Goal: Task Accomplishment & Management: Complete application form

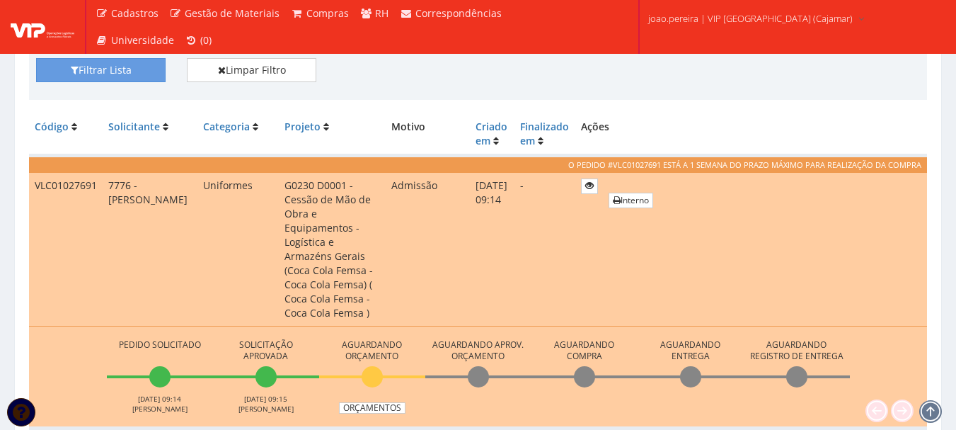
scroll to position [283, 0]
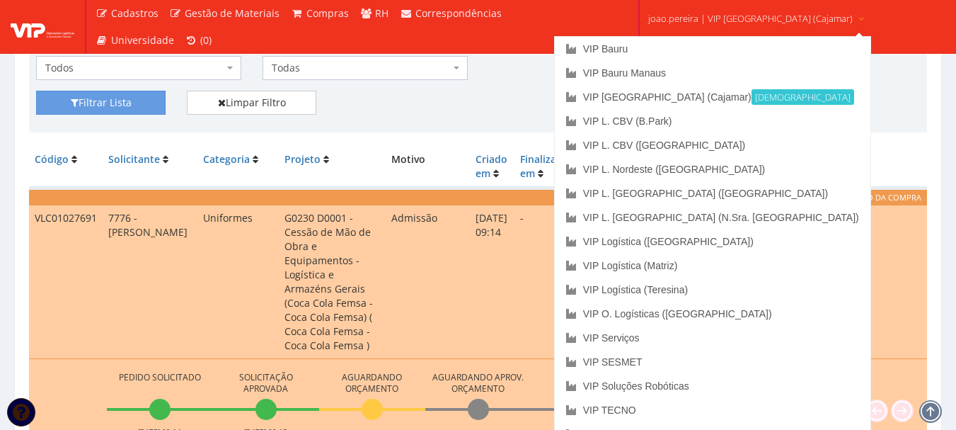
click at [733, 20] on span "joao.pereira | VIP Brasil (Cajamar)" at bounding box center [750, 18] width 205 height 14
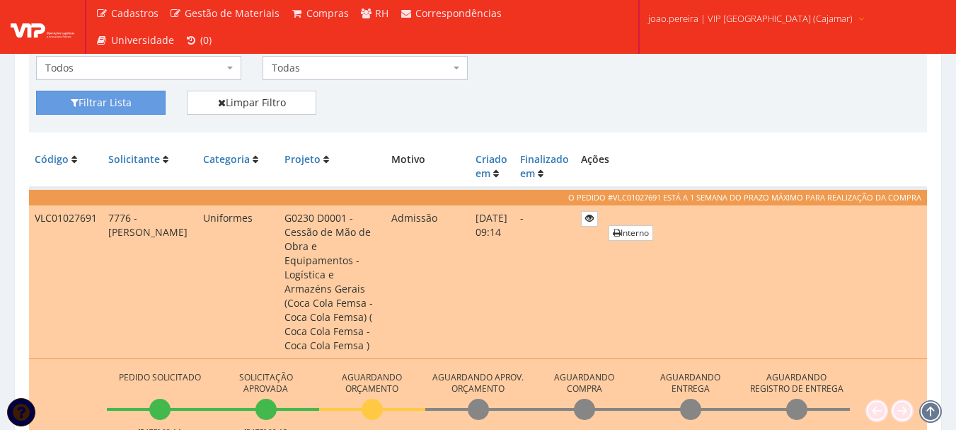
click at [733, 20] on span "joao.pereira | VIP Brasil (Cajamar)" at bounding box center [750, 18] width 205 height 14
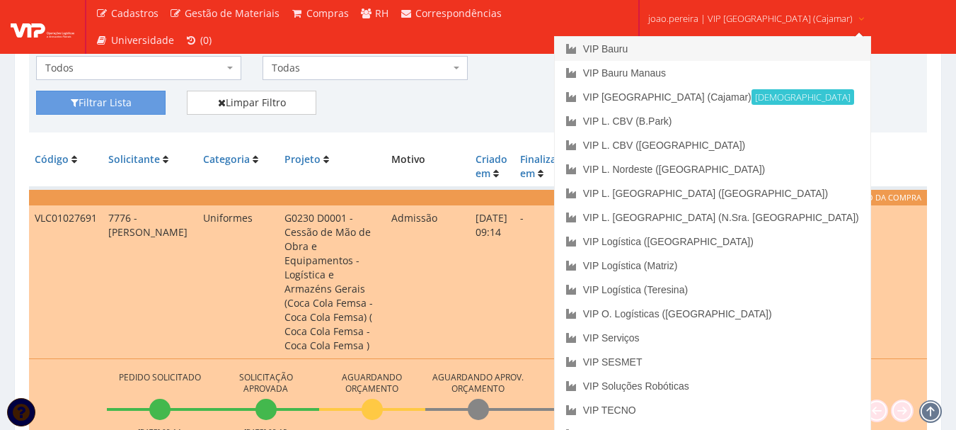
click at [675, 37] on link "VIP Bauru" at bounding box center [713, 49] width 316 height 24
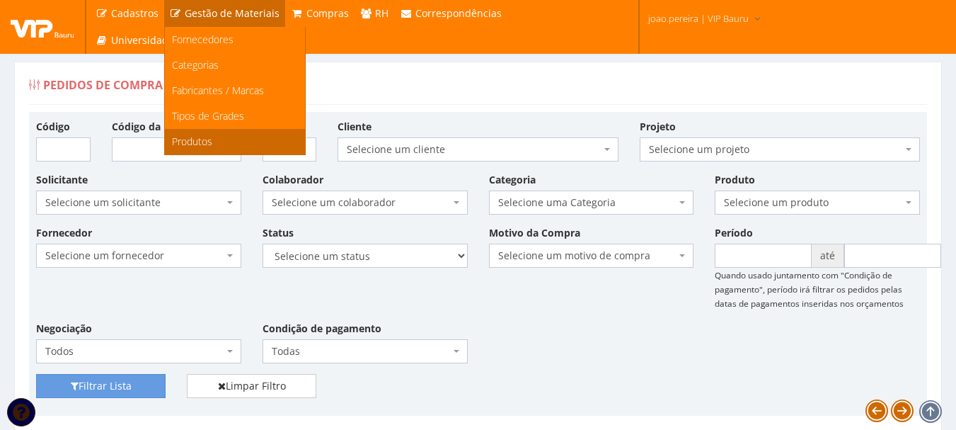
click at [197, 142] on span "Produtos" at bounding box center [192, 140] width 40 height 13
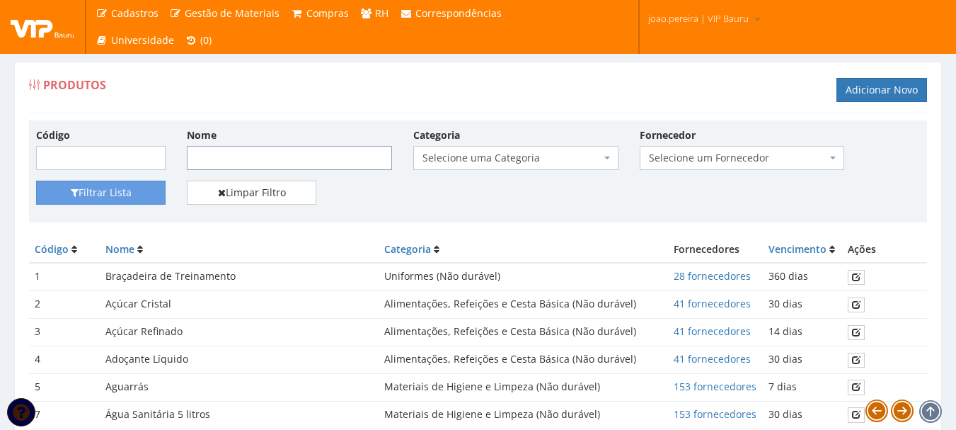
click at [289, 162] on input "Nome" at bounding box center [289, 158] width 205 height 24
type input "desen"
click at [36, 180] on button "Filtrar Lista" at bounding box center [101, 192] width 130 height 24
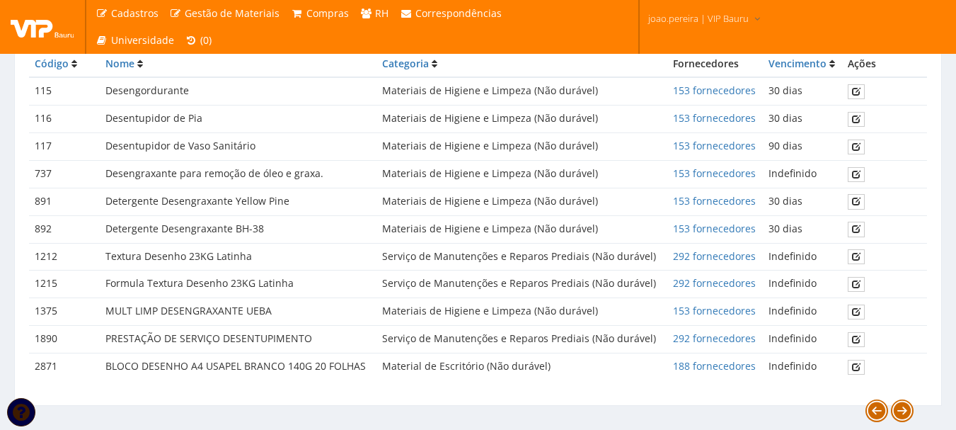
scroll to position [210, 0]
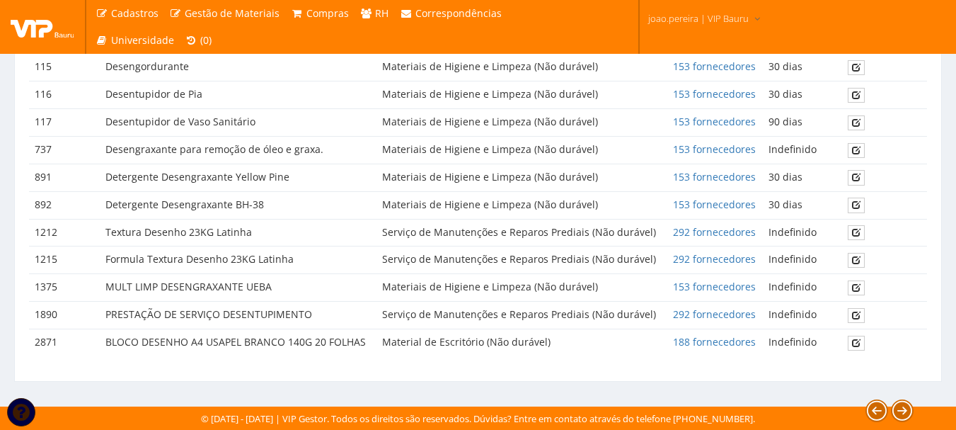
click at [610, 316] on td "Serviço de Manutenções e Reparos Prediais (Não durável)" at bounding box center [522, 316] width 290 height 28
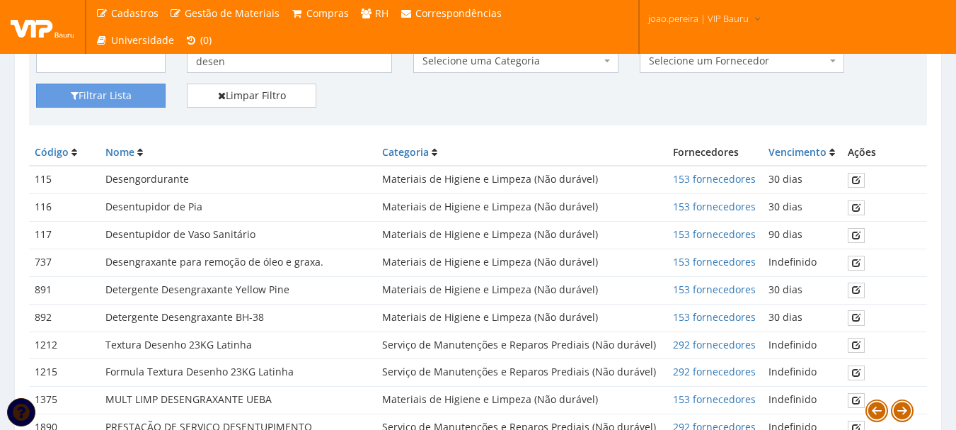
scroll to position [68, 0]
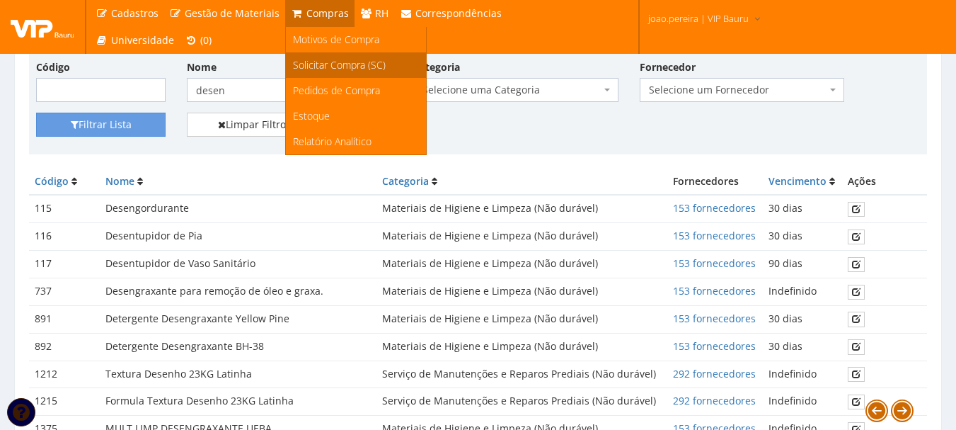
click at [307, 68] on span "Solicitar Compra (SC)" at bounding box center [339, 64] width 93 height 13
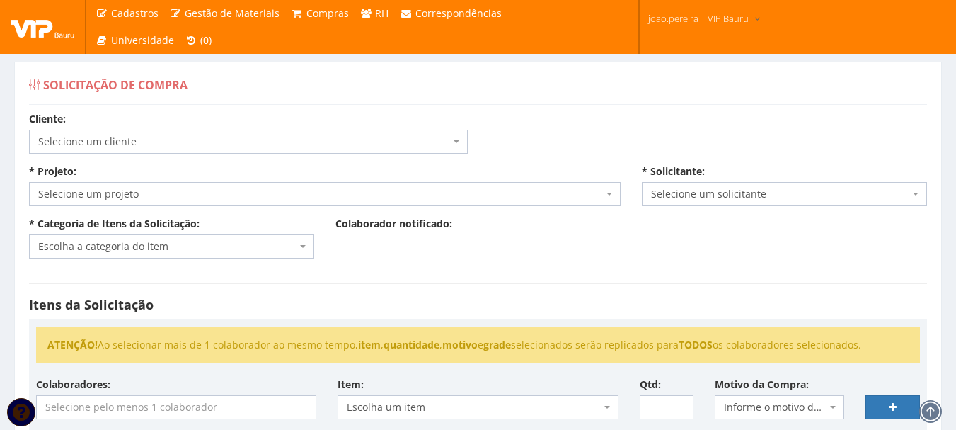
click at [459, 142] on span "Selecione um cliente" at bounding box center [248, 142] width 439 height 24
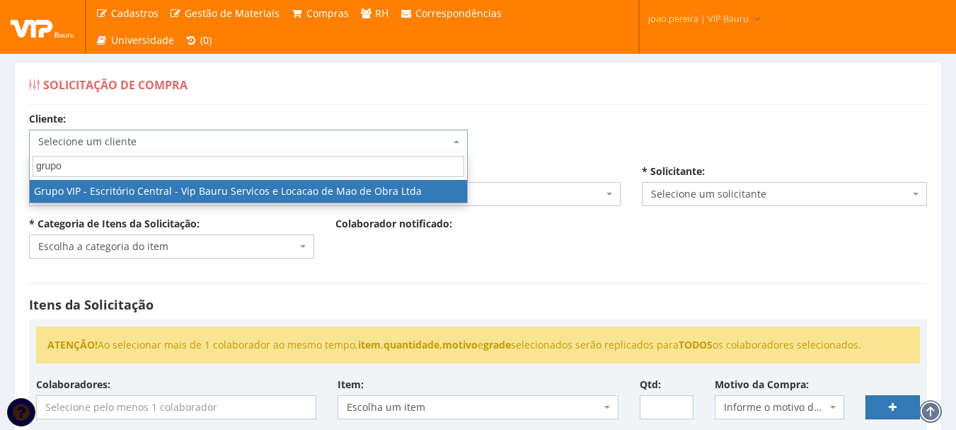
type input "grupo"
select select "16"
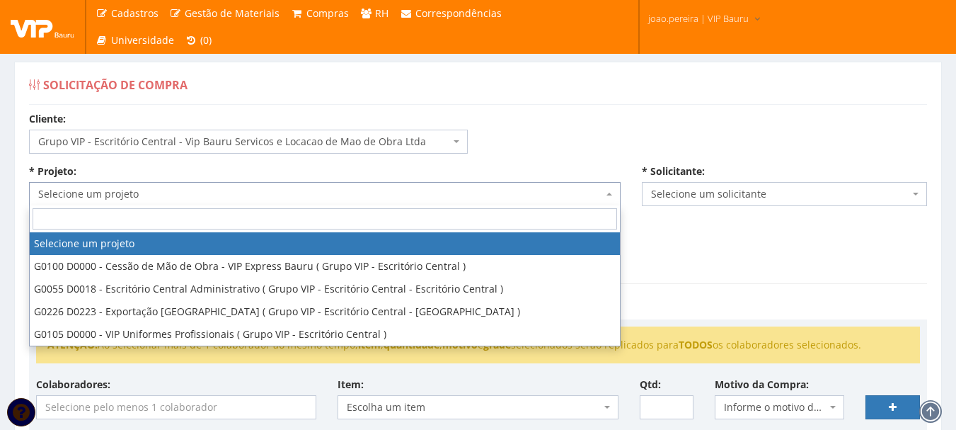
click at [521, 197] on span "Selecione um projeto" at bounding box center [320, 194] width 565 height 14
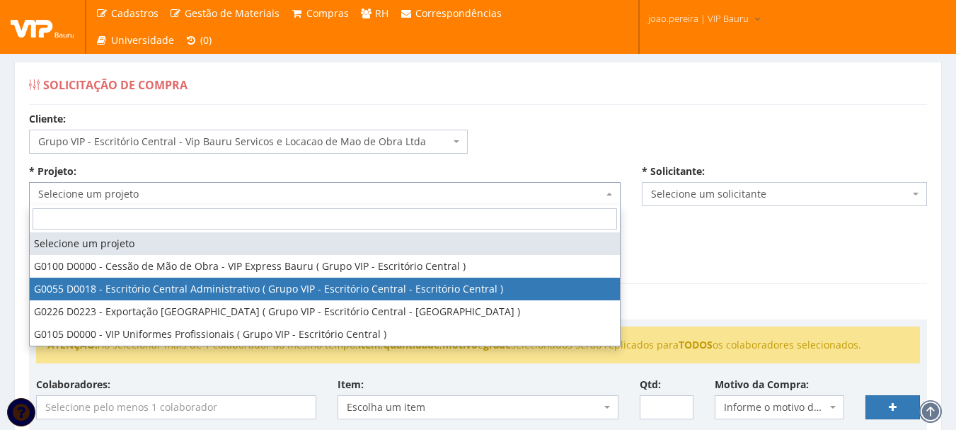
select select "55"
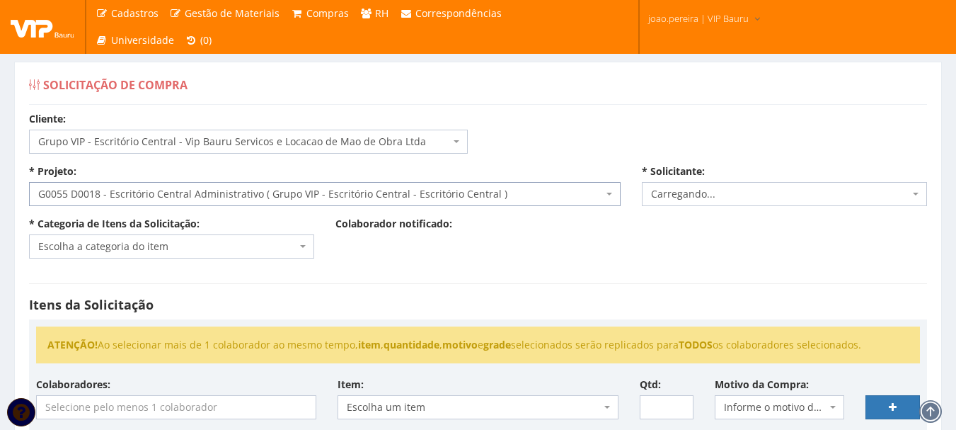
select select "4079"
click at [304, 248] on span at bounding box center [304, 246] width 3 height 24
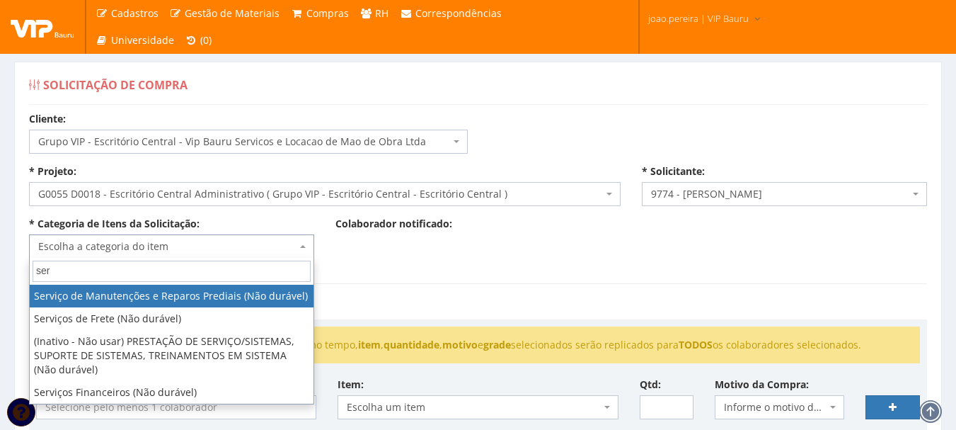
type input "ser"
select select "29"
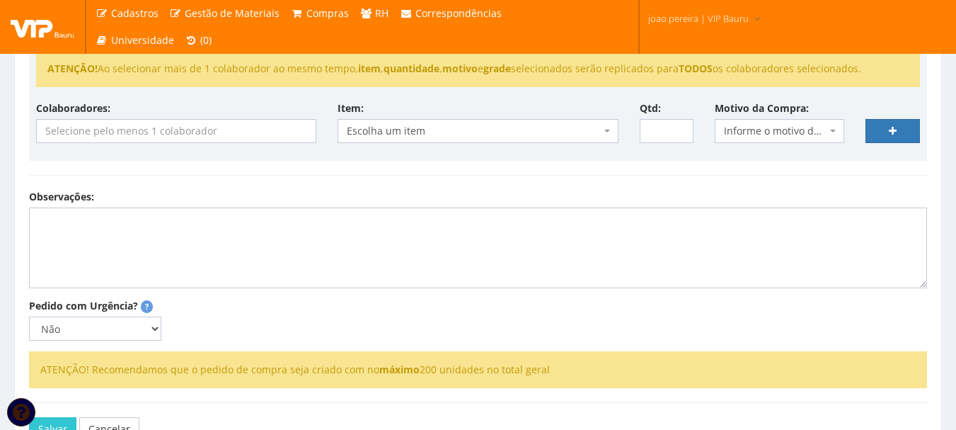
scroll to position [283, 0]
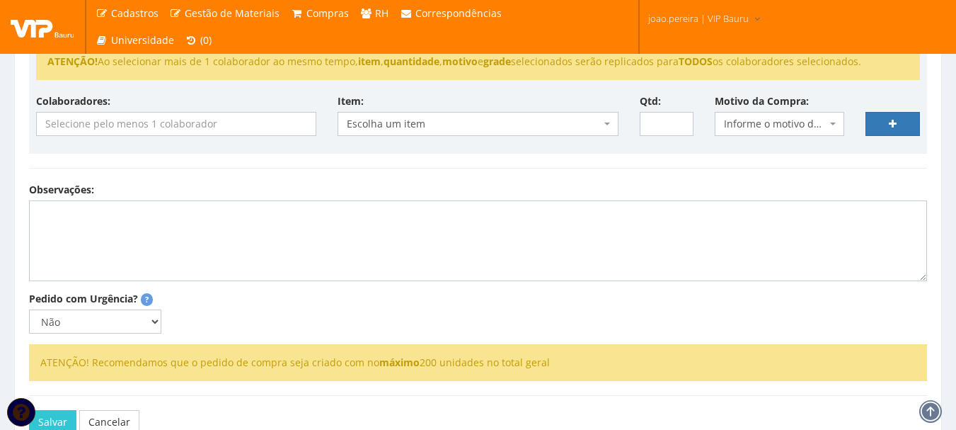
click at [230, 125] on input "search" at bounding box center [176, 124] width 279 height 23
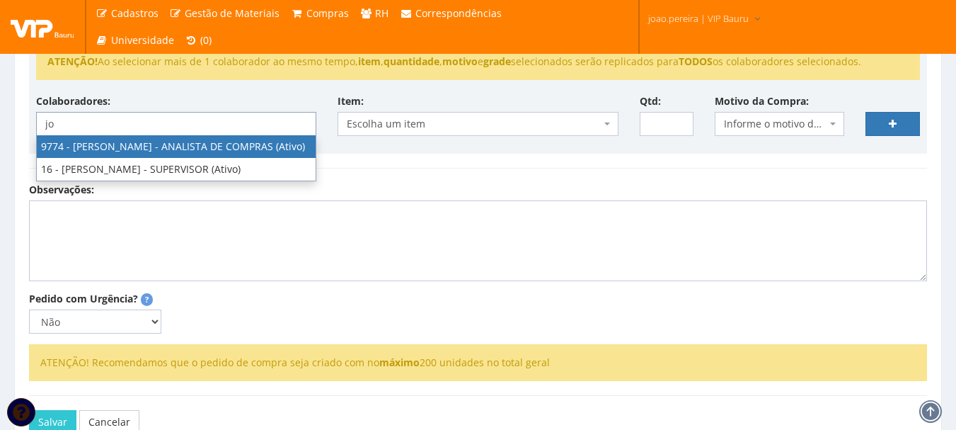
type input "jo"
select select "4079"
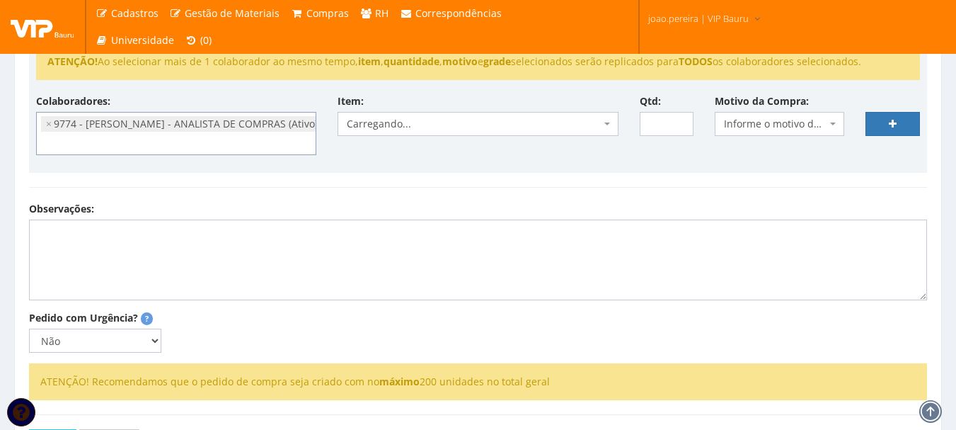
scroll to position [170, 0]
click at [498, 189] on div "Itens da Solicitação ATENÇÃO! Ao selecionar mais de 1 colaborador ao mesmo temp…" at bounding box center [477, 94] width 919 height 216
click at [446, 130] on span "Carregando..." at bounding box center [473, 124] width 253 height 14
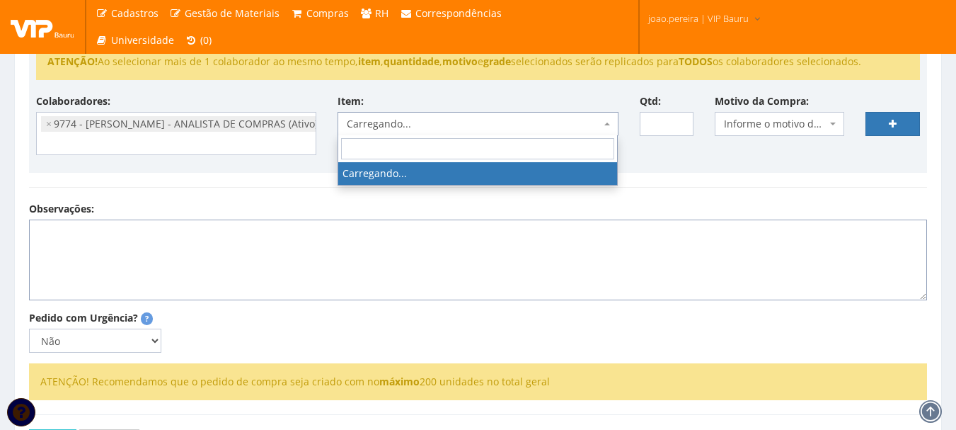
click at [480, 243] on textarea "Observações:" at bounding box center [478, 259] width 898 height 81
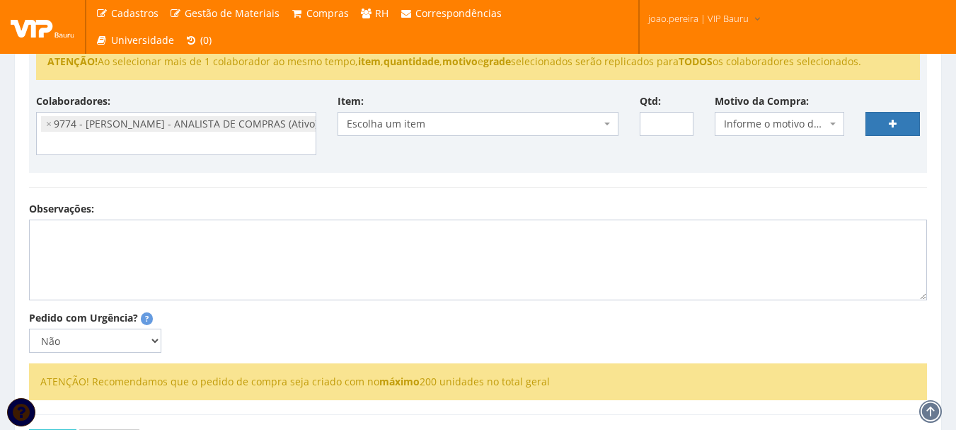
click at [442, 123] on span "Escolha um item" at bounding box center [473, 124] width 253 height 14
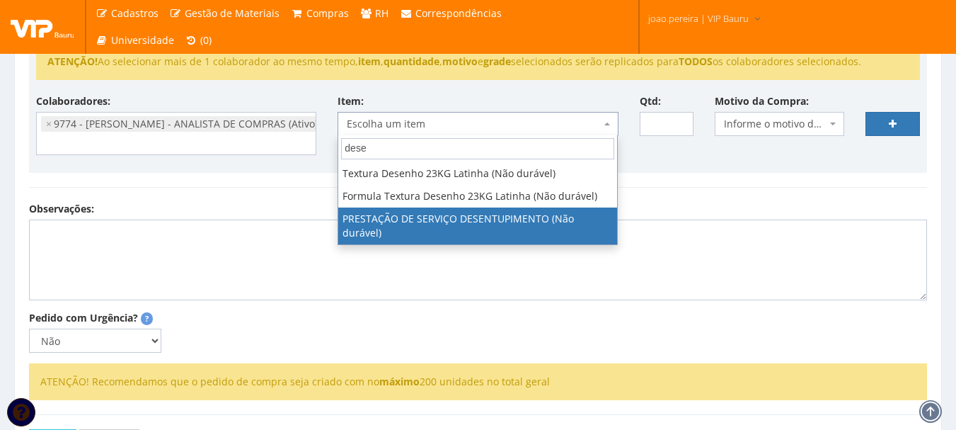
type input "dese"
select select "1890"
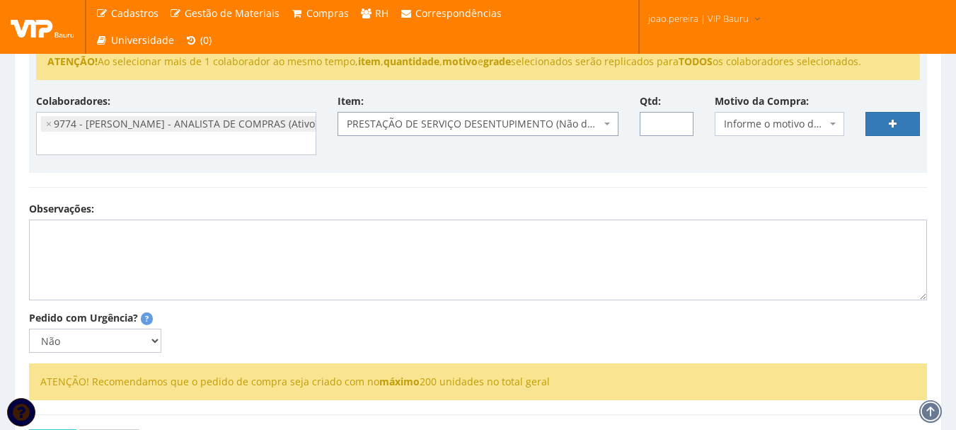
click at [660, 123] on input "Qtd:" at bounding box center [667, 124] width 54 height 24
type input "1"
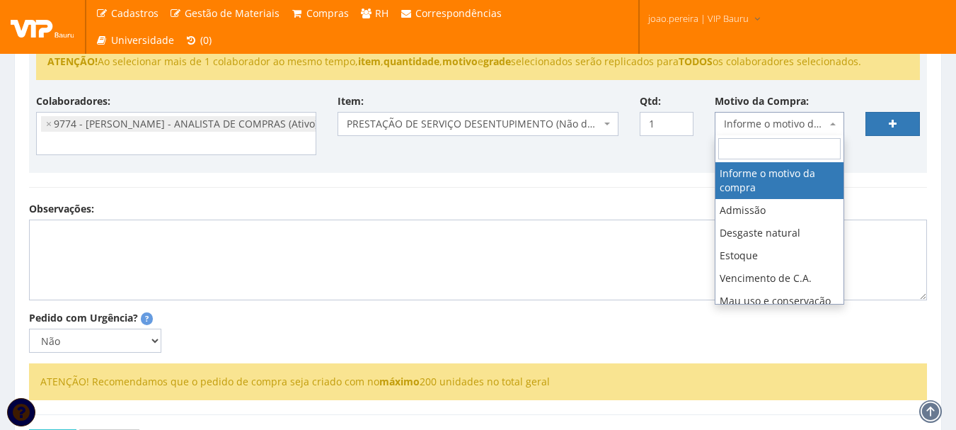
click at [790, 122] on span "Informe o motivo da compra" at bounding box center [775, 124] width 103 height 14
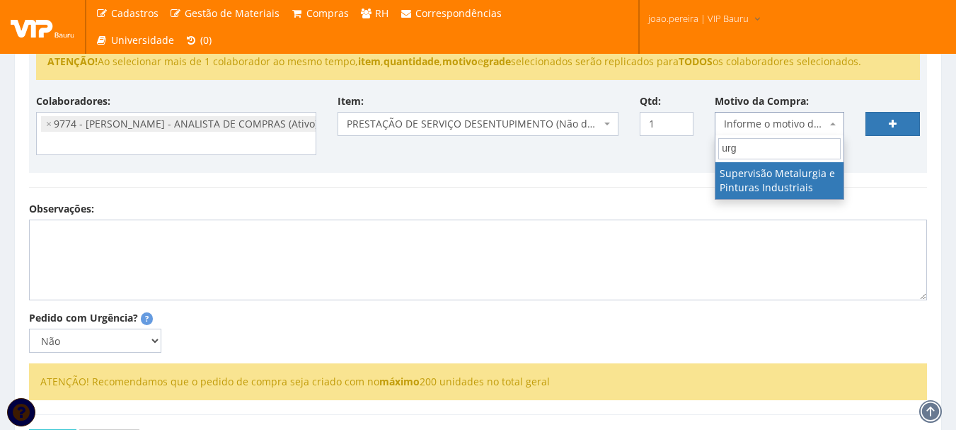
type input "ur"
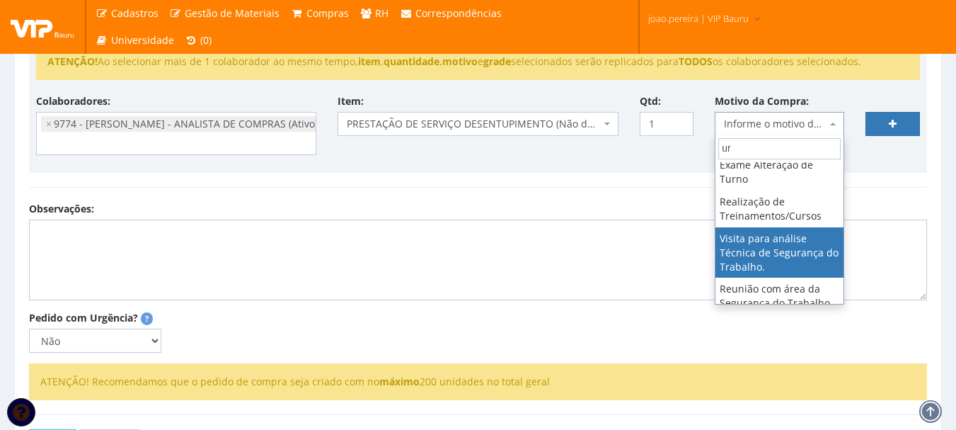
scroll to position [71, 0]
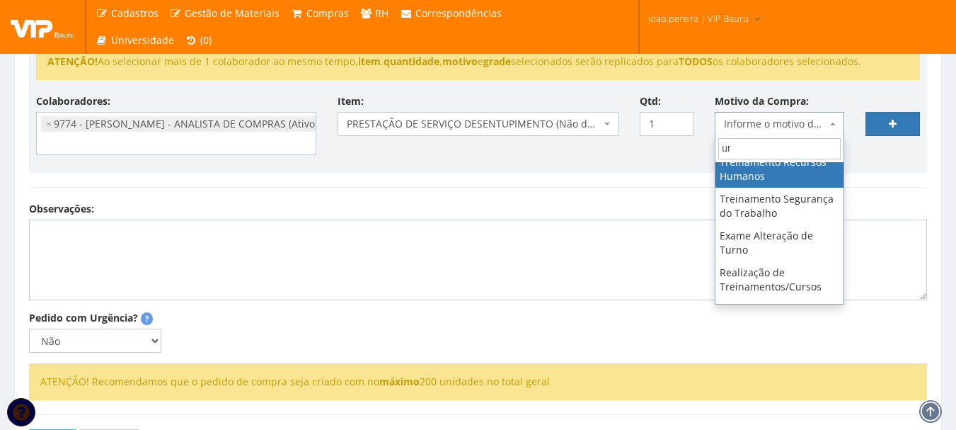
drag, startPoint x: 753, startPoint y: 145, endPoint x: 680, endPoint y: 138, distance: 73.2
click at [680, 138] on body "Cadastros Clientes Unidades Subclientes Unidades de Subclientes Projetos Gestão…" at bounding box center [478, 127] width 956 height 820
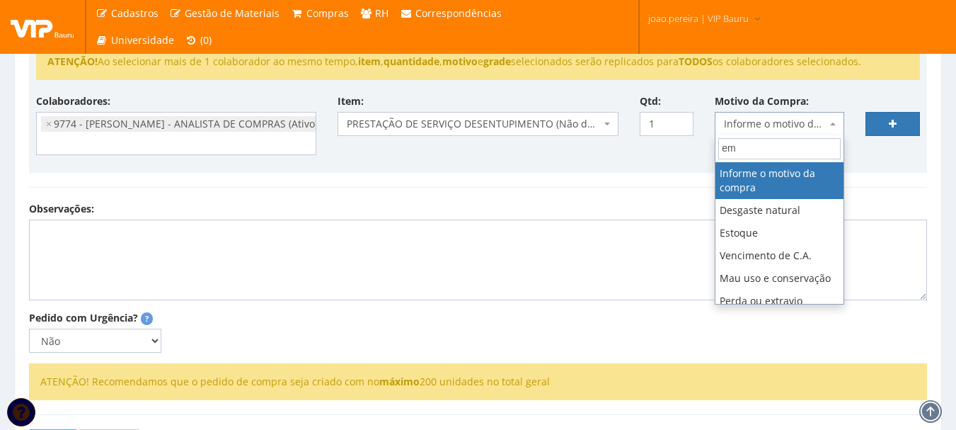
type input "eme"
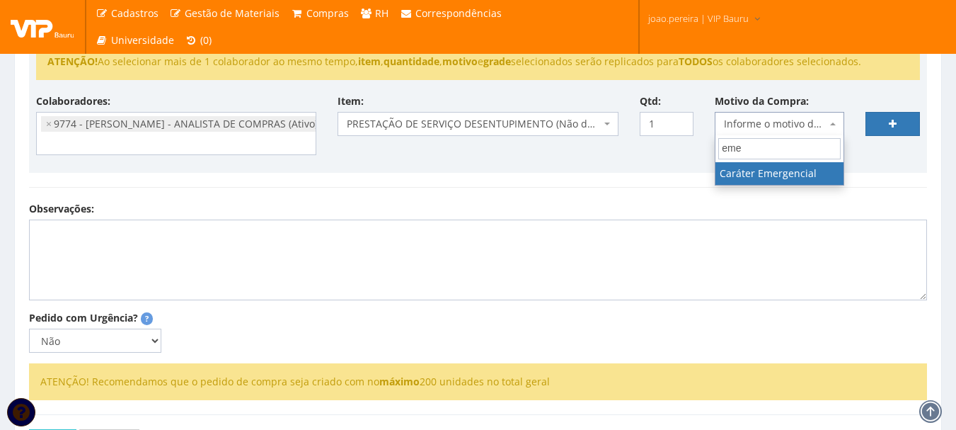
select select "35"
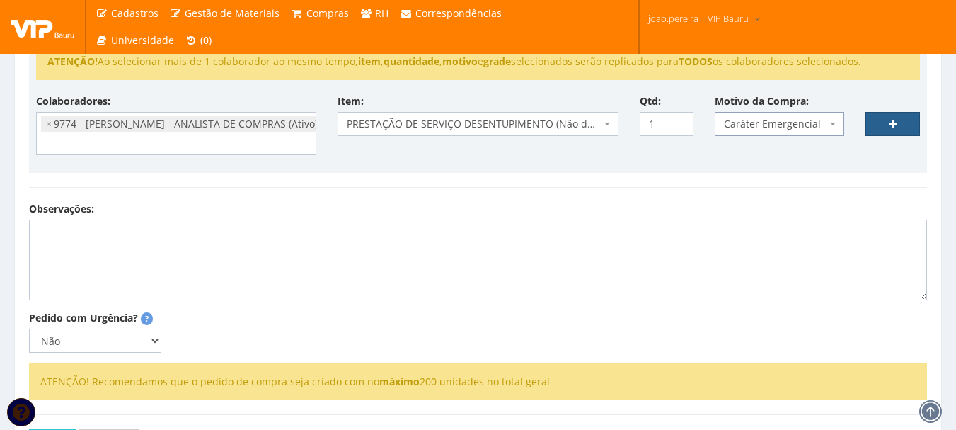
click at [902, 131] on link at bounding box center [893, 124] width 54 height 24
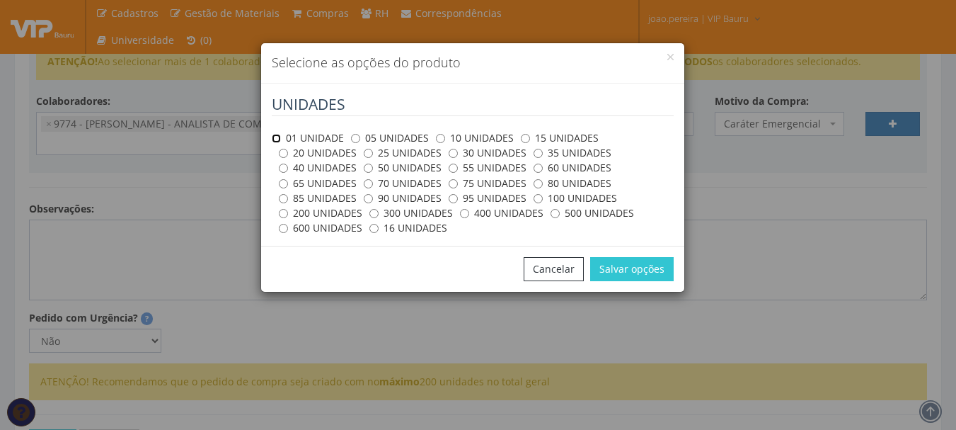
click at [280, 135] on input "01 UNIDADE" at bounding box center [276, 138] width 9 height 9
radio input "true"
click at [633, 272] on button "Salvar opções" at bounding box center [632, 269] width 84 height 24
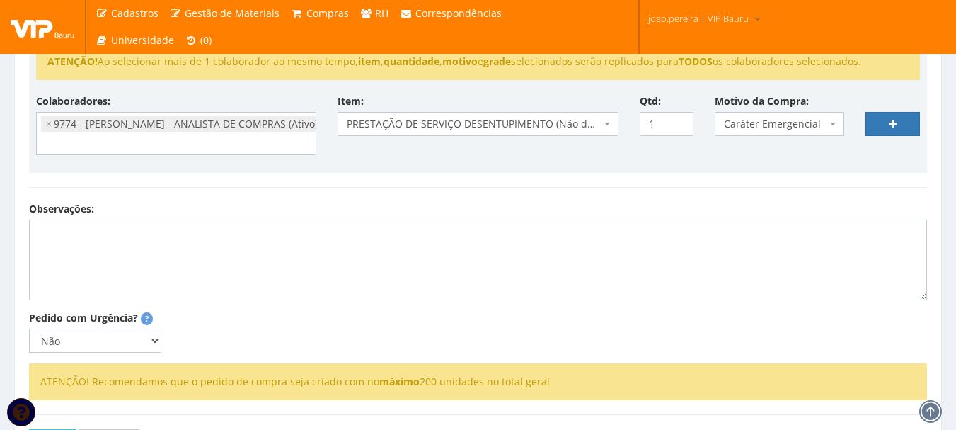
select select
type input "0"
select select
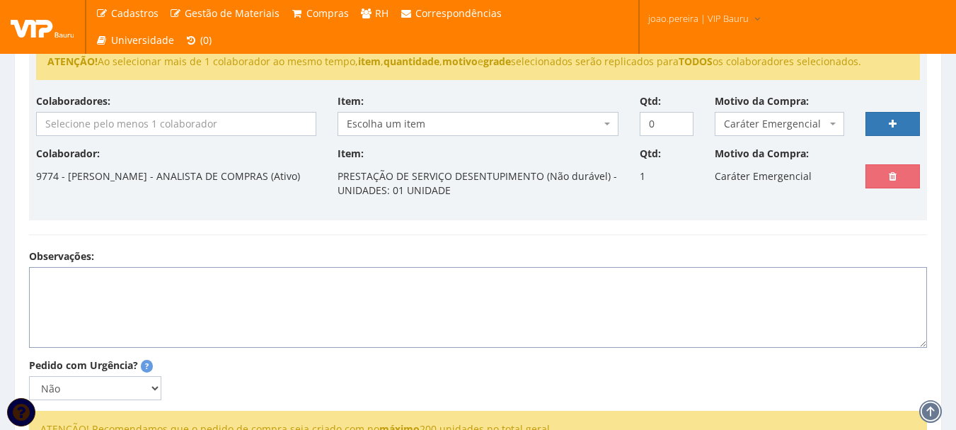
click at [74, 283] on textarea "Observações:" at bounding box center [478, 307] width 898 height 81
click at [331, 291] on textarea "Observações:" at bounding box center [478, 307] width 898 height 81
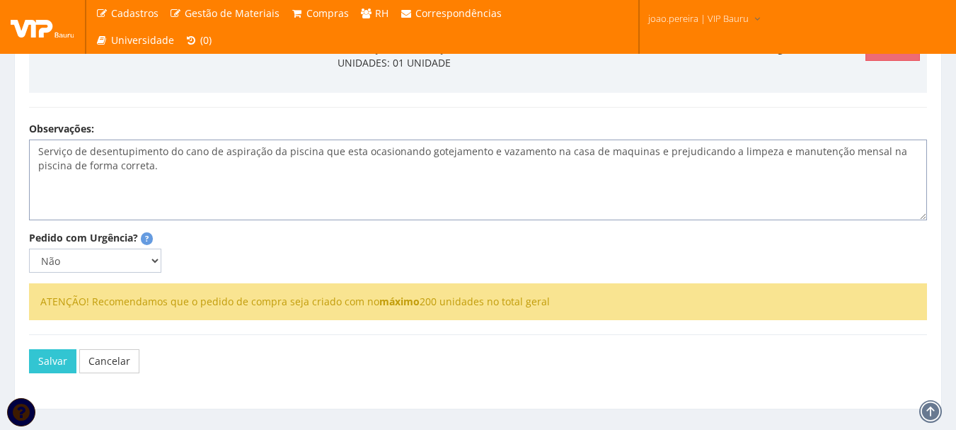
scroll to position [425, 0]
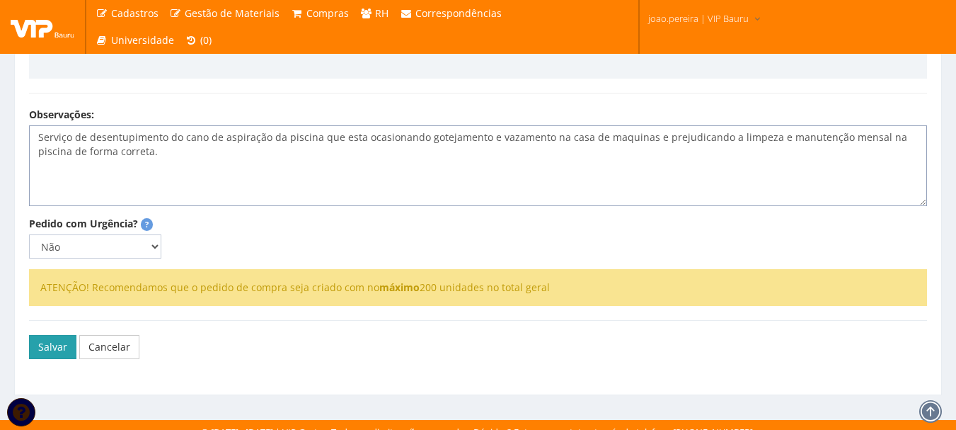
type textarea "Serviço de desentupimento do cano de aspiração da piscina que esta ocasionando …"
click at [52, 352] on button "Salvar" at bounding box center [52, 347] width 47 height 24
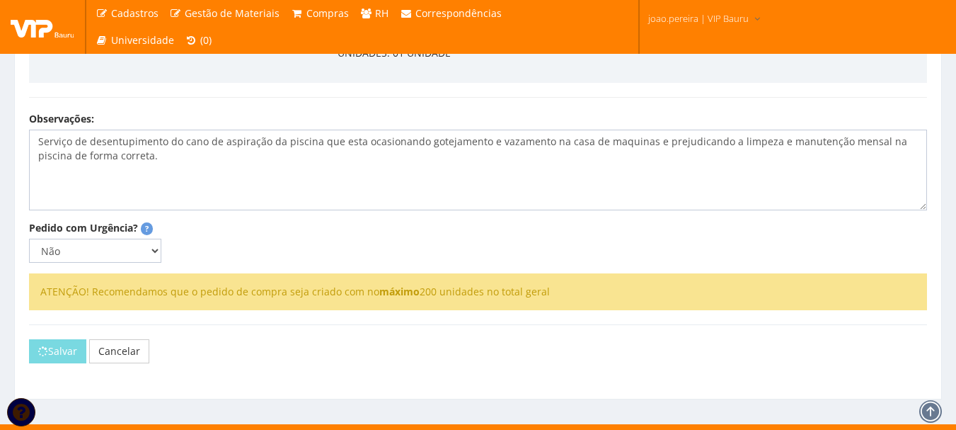
scroll to position [212, 0]
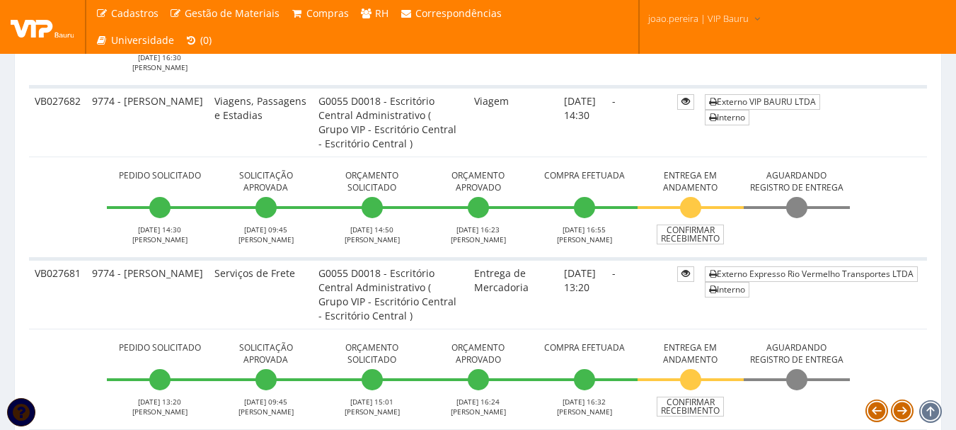
scroll to position [779, 0]
click at [699, 238] on link "Confirmar Recebimento" at bounding box center [690, 235] width 67 height 20
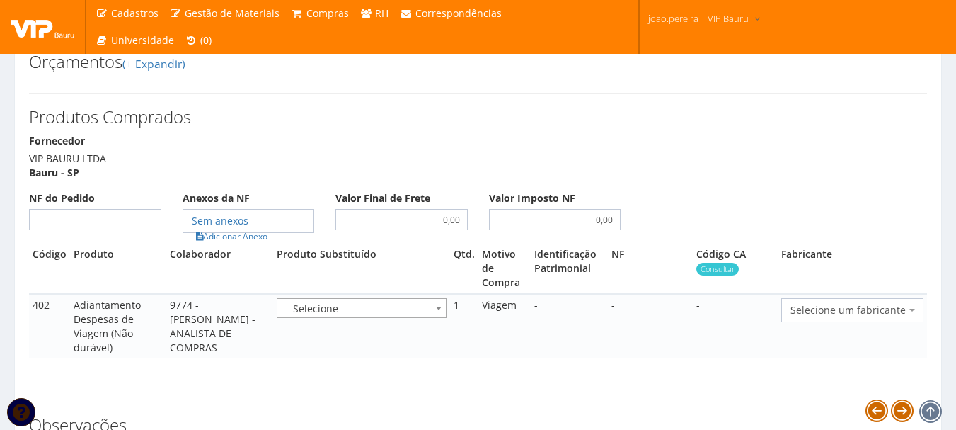
scroll to position [637, 0]
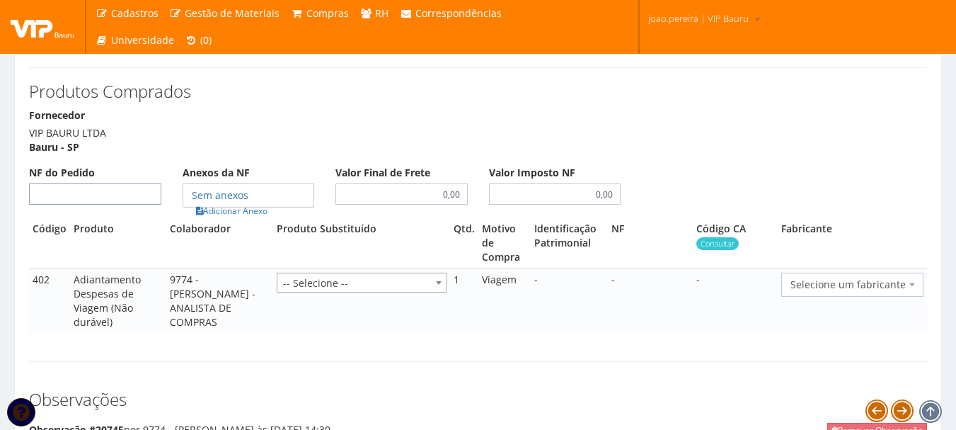
click at [84, 205] on input "NF do Pedido" at bounding box center [95, 193] width 132 height 21
type input "00"
click at [236, 218] on link "Adicionar Anexo" at bounding box center [232, 210] width 80 height 15
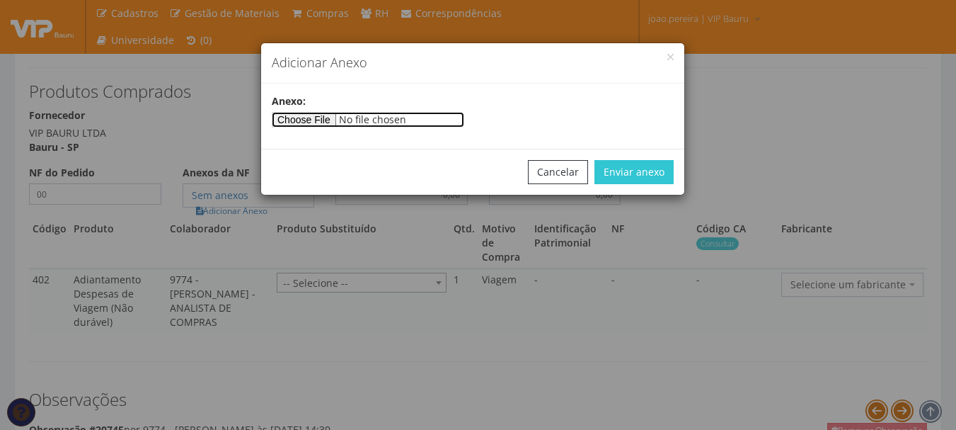
click at [321, 119] on input"] "file" at bounding box center [368, 120] width 193 height 16
type input"] "C:\fakepath\REEMBOLSO_Sandra (2) (1).xlsx"
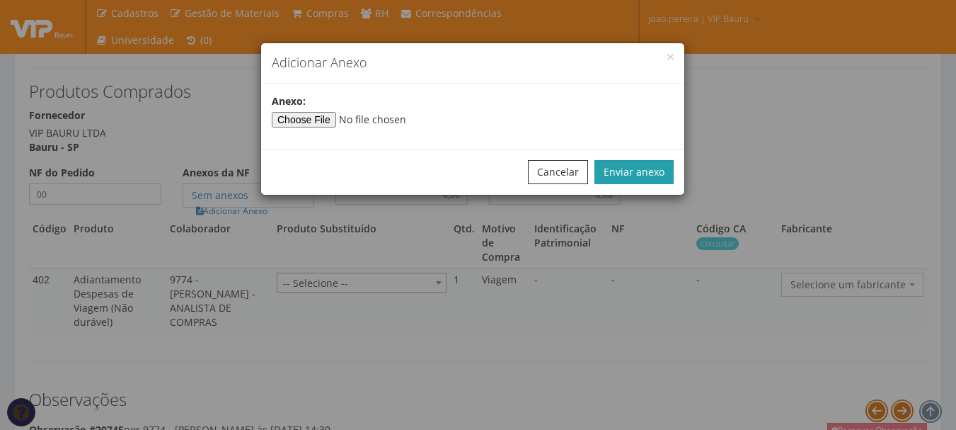
click at [639, 160] on button "Enviar anexo" at bounding box center [634, 172] width 79 height 24
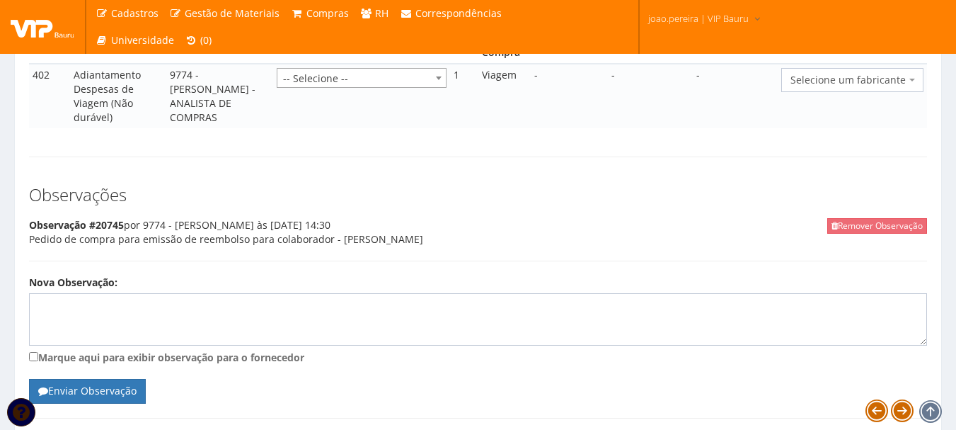
scroll to position [967, 0]
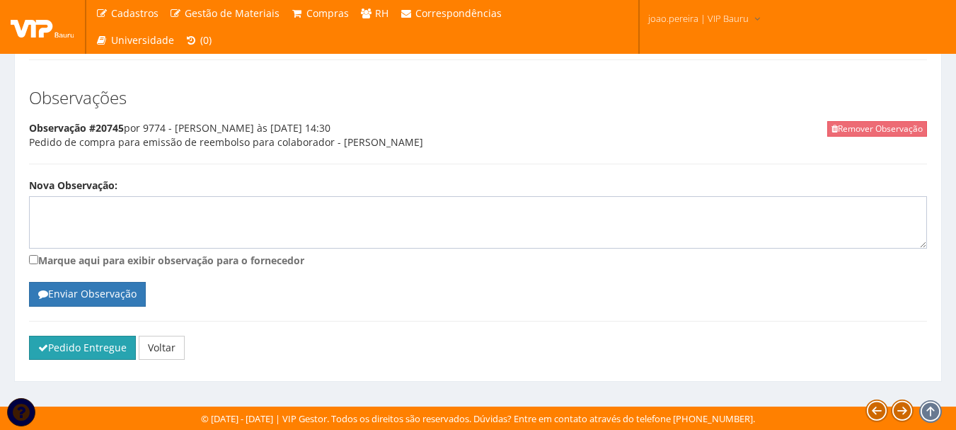
click at [62, 345] on button "Pedido Entregue" at bounding box center [82, 347] width 107 height 24
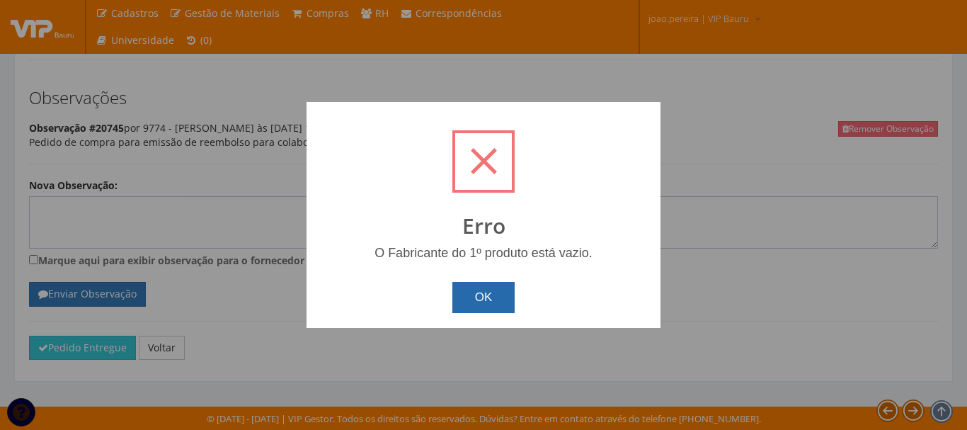
drag, startPoint x: 483, startPoint y: 292, endPoint x: 498, endPoint y: 287, distance: 15.7
click at [482, 292] on button "OK" at bounding box center [483, 297] width 63 height 31
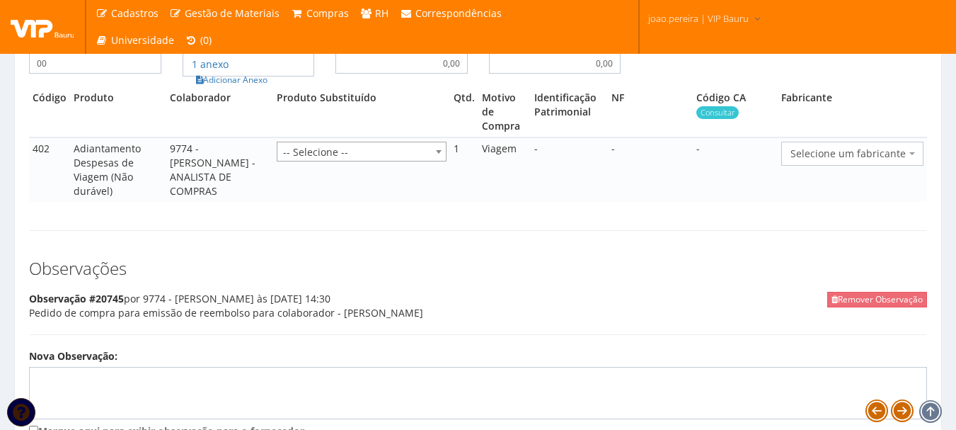
scroll to position [754, 0]
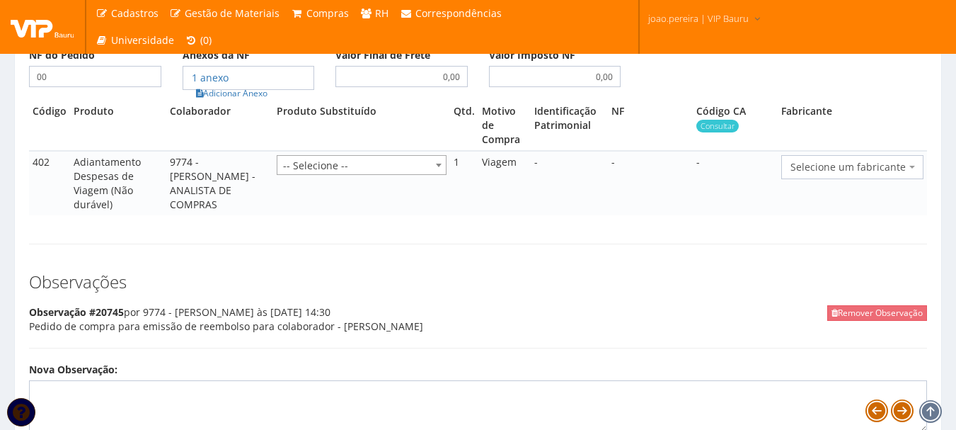
click at [919, 179] on span "Selecione um fabricante" at bounding box center [852, 167] width 142 height 24
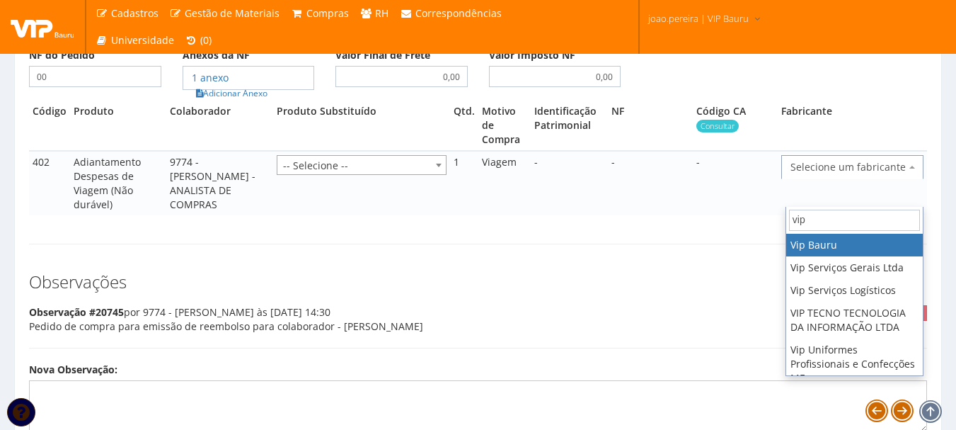
type input "vip"
select select "70"
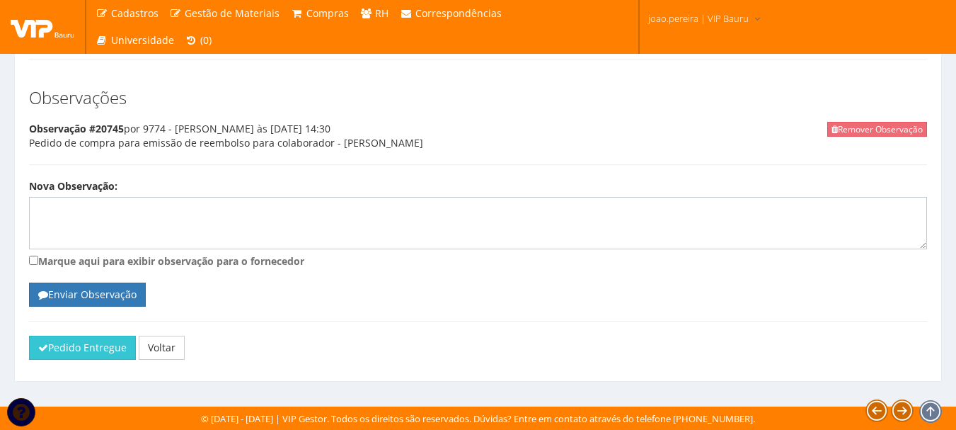
scroll to position [939, 0]
click at [75, 351] on button "Pedido Entregue" at bounding box center [82, 347] width 107 height 24
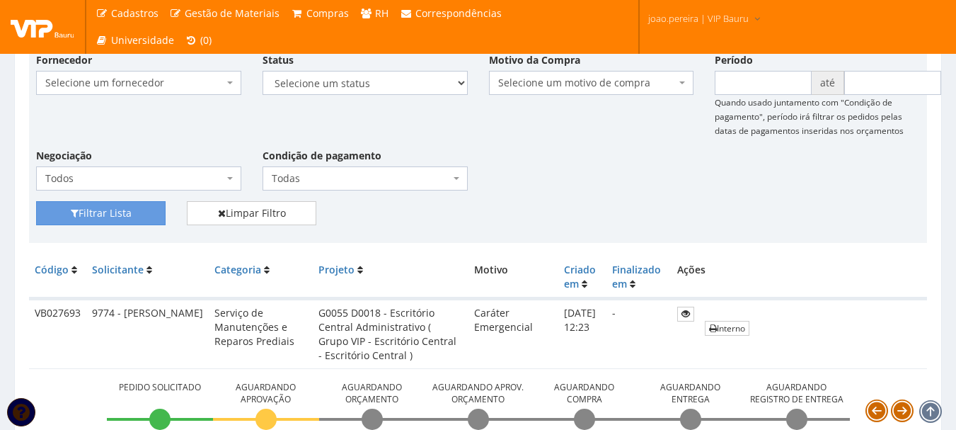
scroll to position [212, 0]
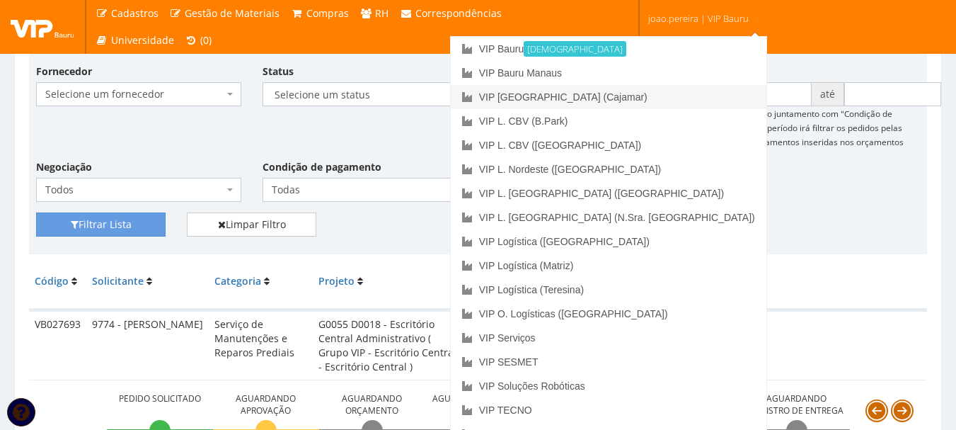
click at [667, 100] on link "VIP [GEOGRAPHIC_DATA] (Cajamar)" at bounding box center [609, 97] width 316 height 24
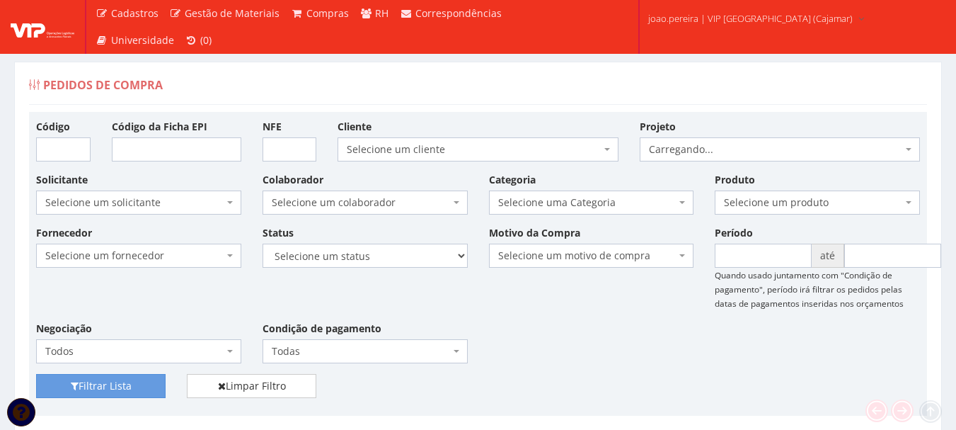
scroll to position [212, 0]
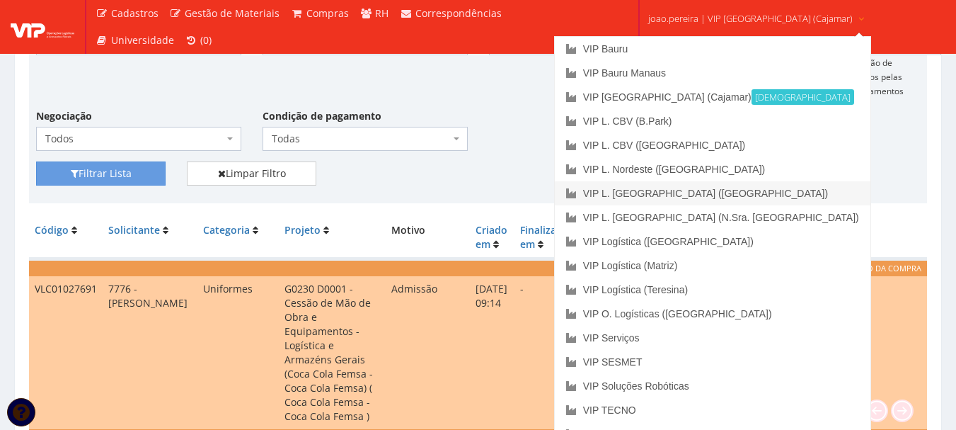
click at [716, 194] on link "VIP L. [GEOGRAPHIC_DATA] ([GEOGRAPHIC_DATA])" at bounding box center [713, 193] width 316 height 24
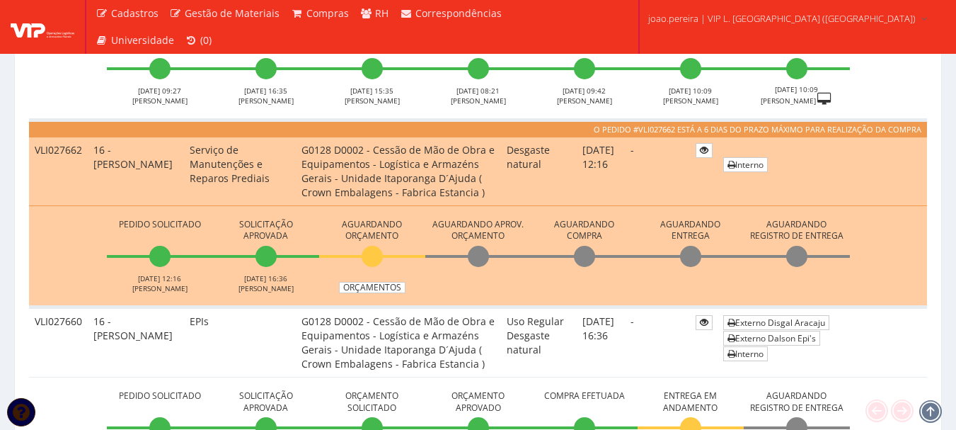
scroll to position [708, 0]
